Goal: Task Accomplishment & Management: Manage account settings

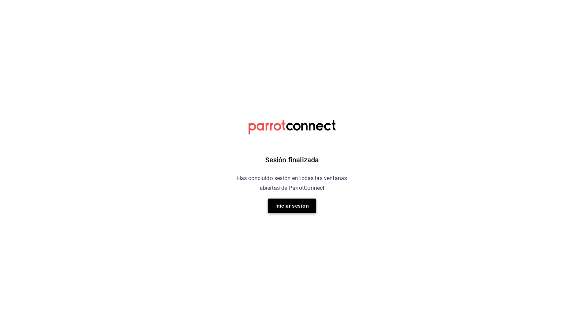
click at [295, 205] on button "Iniciar sesión" at bounding box center [292, 205] width 49 height 15
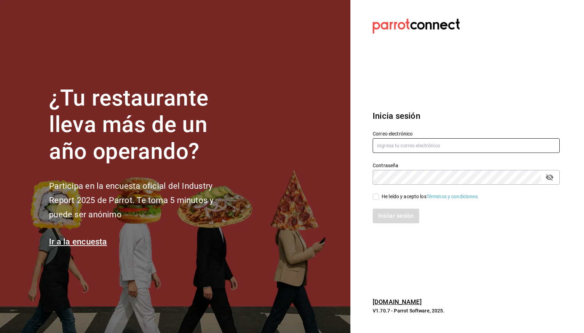
type input "aequezada@gmail.com"
click at [394, 197] on div "He leído y acepto los Términos y condiciones." at bounding box center [430, 196] width 97 height 7
click at [379, 197] on input "He leído y acepto los Términos y condiciones." at bounding box center [376, 196] width 6 height 6
checkbox input "true"
click at [397, 214] on button "Iniciar sesión" at bounding box center [396, 215] width 47 height 15
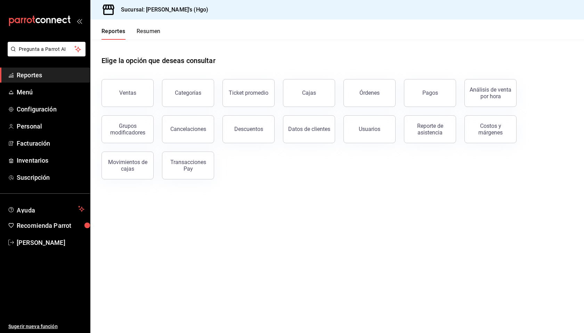
click at [316, 198] on main "Elige la opción que deseas consultar Ventas Categorías Ticket promedio Cajas Ór…" at bounding box center [337, 186] width 494 height 293
click at [324, 53] on div "Elige la opción que deseas consultar" at bounding box center [338, 55] width 472 height 31
click at [322, 162] on div "Ventas Categorías Ticket promedio Cajas Órdenes Pagos Análisis de venta por hor…" at bounding box center [333, 125] width 480 height 109
click at [397, 59] on div "Elige la opción que deseas consultar" at bounding box center [338, 55] width 472 height 31
click at [50, 142] on span "Facturación" at bounding box center [51, 142] width 68 height 9
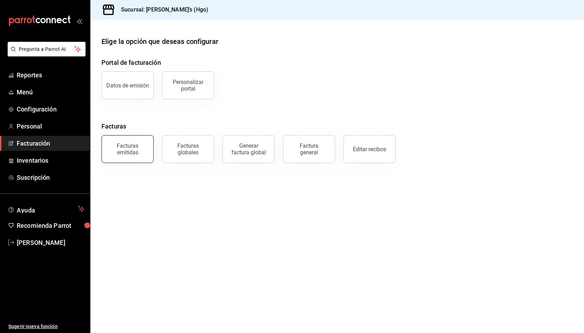
click at [140, 148] on div "Facturas emitidas" at bounding box center [127, 148] width 43 height 13
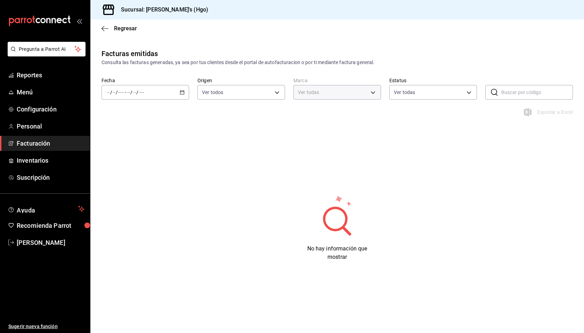
type input "a4f139c2-eac0-4c86-bd9b-b12069b5a2fd"
click at [179, 86] on div "/ / - / /" at bounding box center [146, 92] width 88 height 15
click at [146, 189] on span "Rango de fechas" at bounding box center [134, 191] width 54 height 7
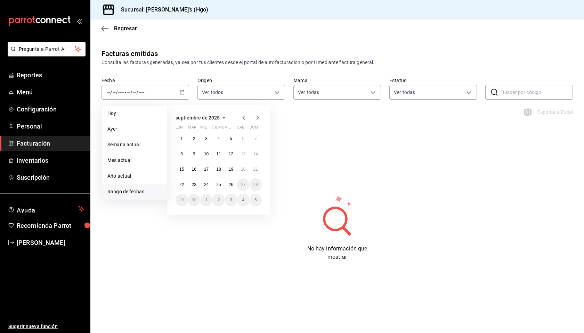
click at [243, 116] on icon "button" at bounding box center [244, 117] width 8 height 8
click at [231, 139] on abbr "1" at bounding box center [231, 138] width 2 height 5
click at [255, 200] on abbr "31" at bounding box center [256, 199] width 5 height 5
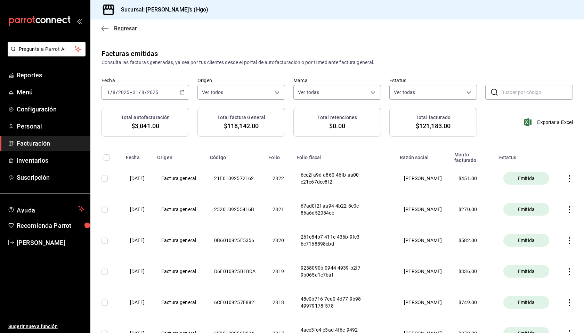
click at [119, 27] on span "Regresar" at bounding box center [125, 28] width 23 height 7
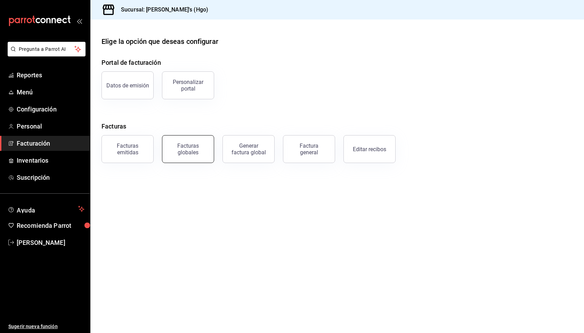
click at [205, 145] on div "Facturas globales" at bounding box center [188, 148] width 43 height 13
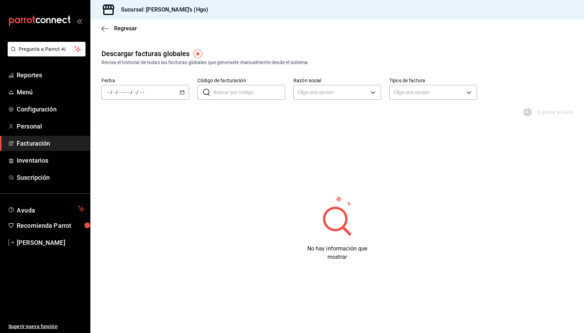
click at [171, 93] on div "/ / - / /" at bounding box center [146, 92] width 88 height 15
click at [146, 193] on span "Rango de fechas" at bounding box center [134, 191] width 54 height 7
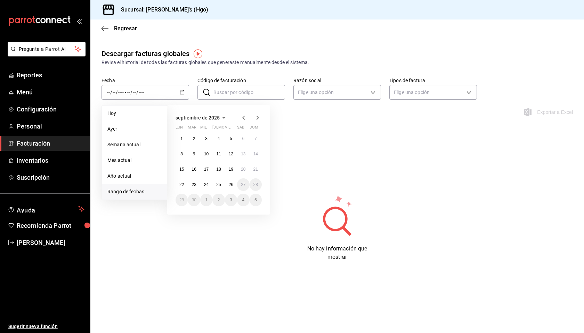
click at [241, 114] on icon "button" at bounding box center [244, 117] width 8 height 8
click at [231, 137] on abbr "1" at bounding box center [231, 138] width 2 height 5
click at [253, 197] on button "31" at bounding box center [256, 199] width 12 height 13
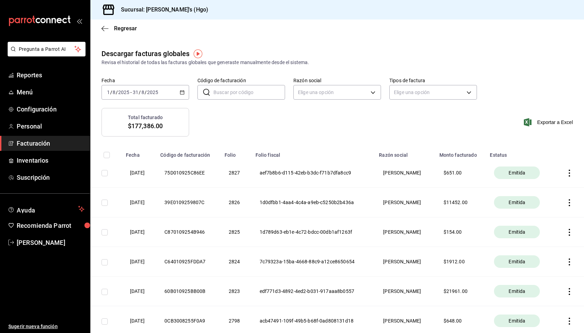
click at [39, 142] on span "Facturación" at bounding box center [51, 142] width 68 height 9
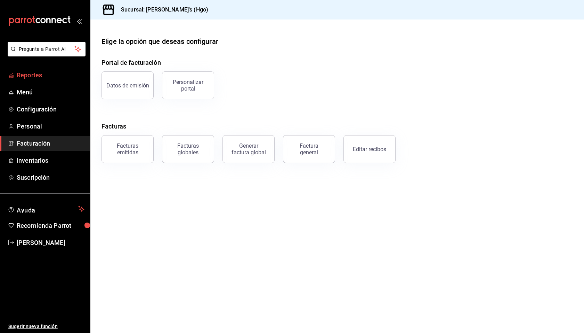
click at [29, 75] on span "Reportes" at bounding box center [51, 74] width 68 height 9
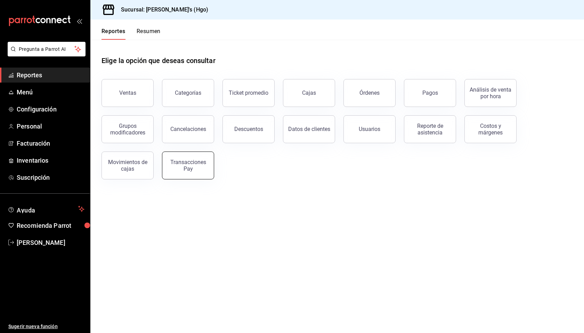
click at [183, 161] on div "Transacciones Pay" at bounding box center [188, 165] width 43 height 13
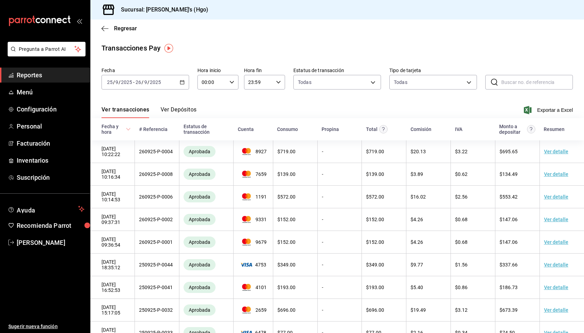
click at [168, 110] on button "Ver Depósitos" at bounding box center [179, 112] width 36 height 12
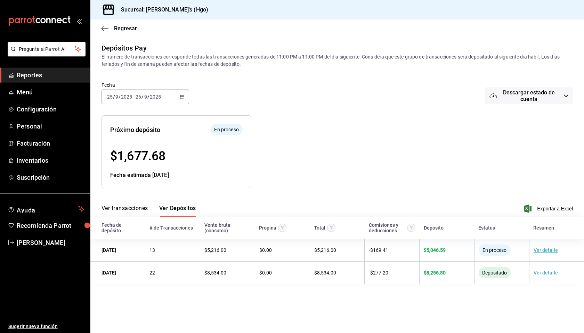
click at [29, 74] on span "Reportes" at bounding box center [51, 74] width 68 height 9
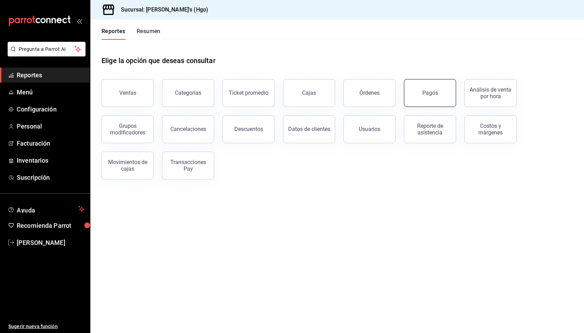
click at [417, 84] on button "Pagos" at bounding box center [430, 93] width 52 height 28
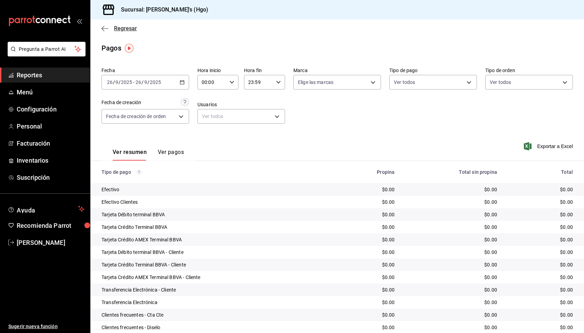
click at [115, 31] on span "Regresar" at bounding box center [125, 28] width 23 height 7
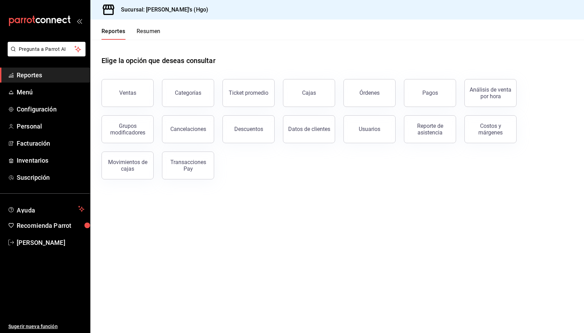
click at [144, 32] on button "Resumen" at bounding box center [149, 34] width 24 height 12
